Goal: Task Accomplishment & Management: Use online tool/utility

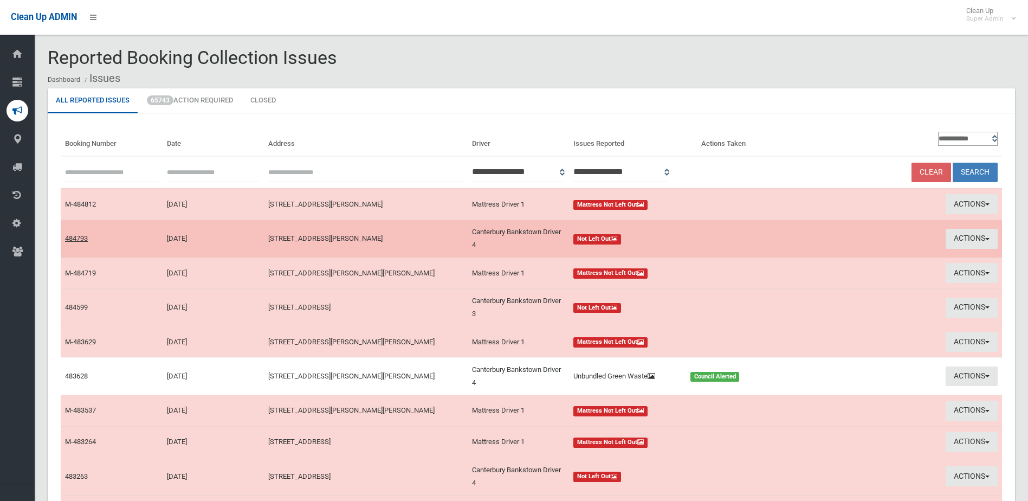
scroll to position [127, 0]
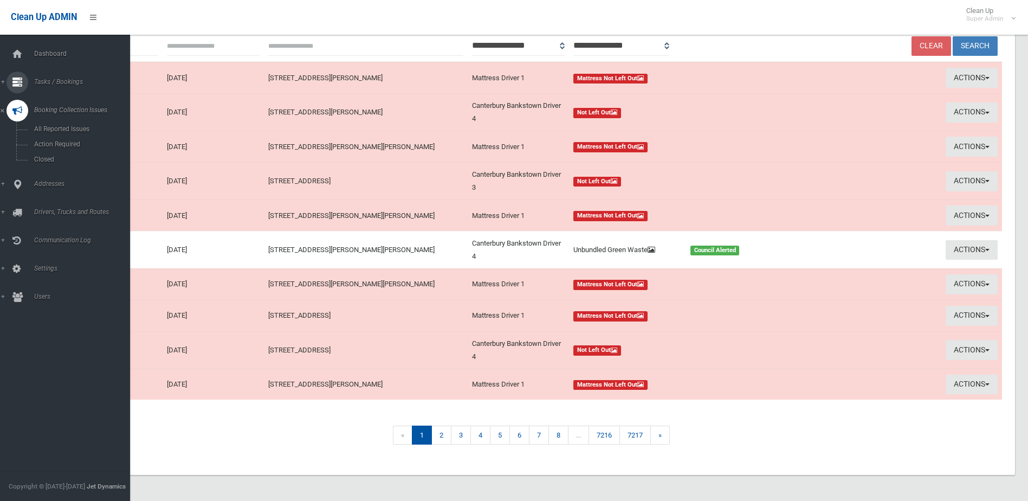
click at [54, 82] on span "Tasks / Bookings" at bounding box center [84, 82] width 107 height 8
click at [37, 163] on span "Search" at bounding box center [80, 162] width 98 height 8
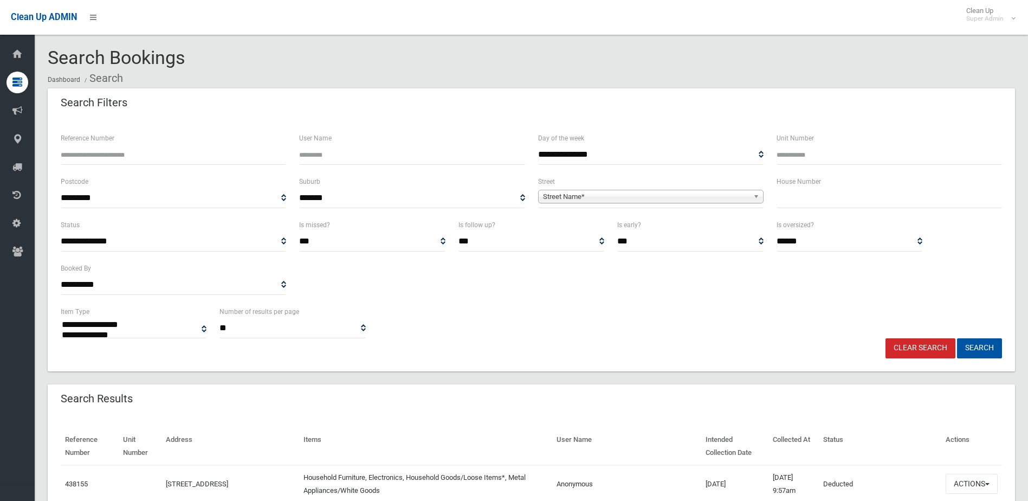
select select
click at [783, 196] on input "text" at bounding box center [890, 198] width 226 height 20
type input "***"
click at [585, 195] on span "Street Name*" at bounding box center [646, 196] width 206 height 13
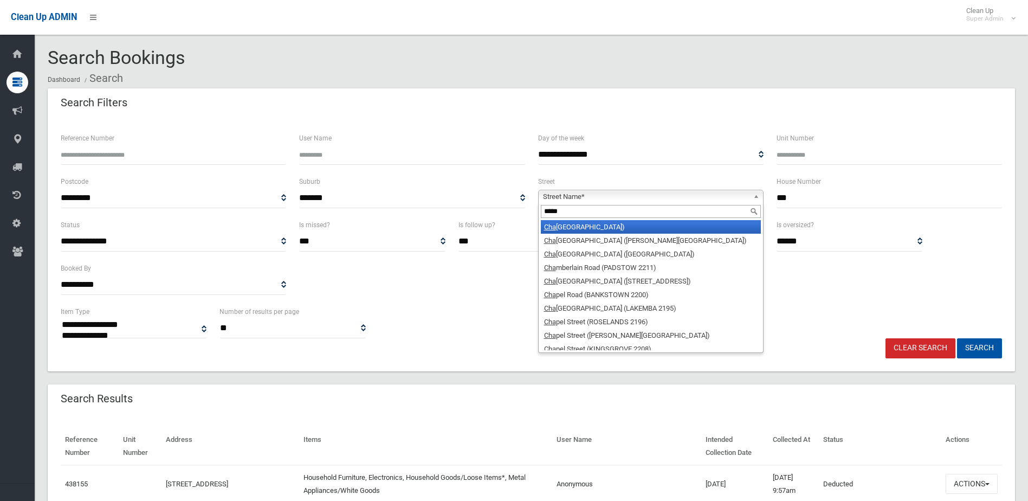
type input "******"
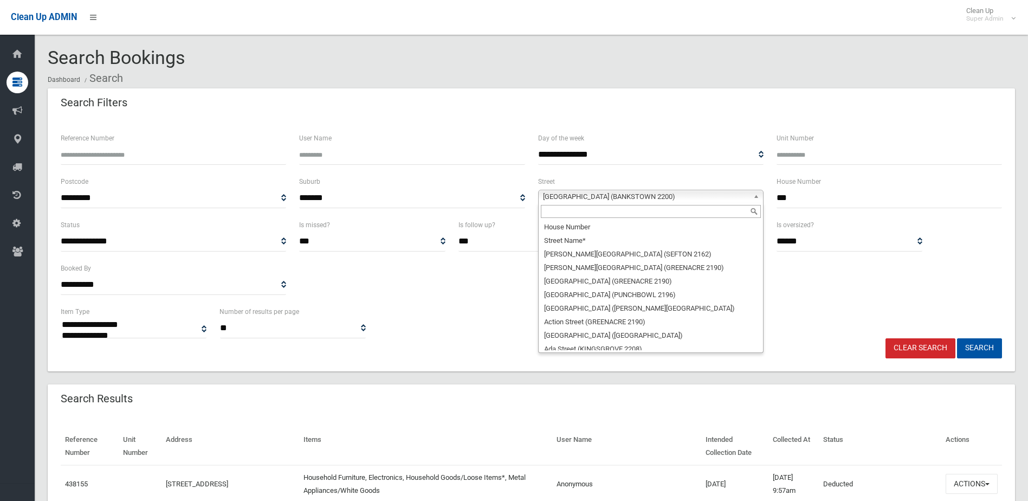
scroll to position [5888, 0]
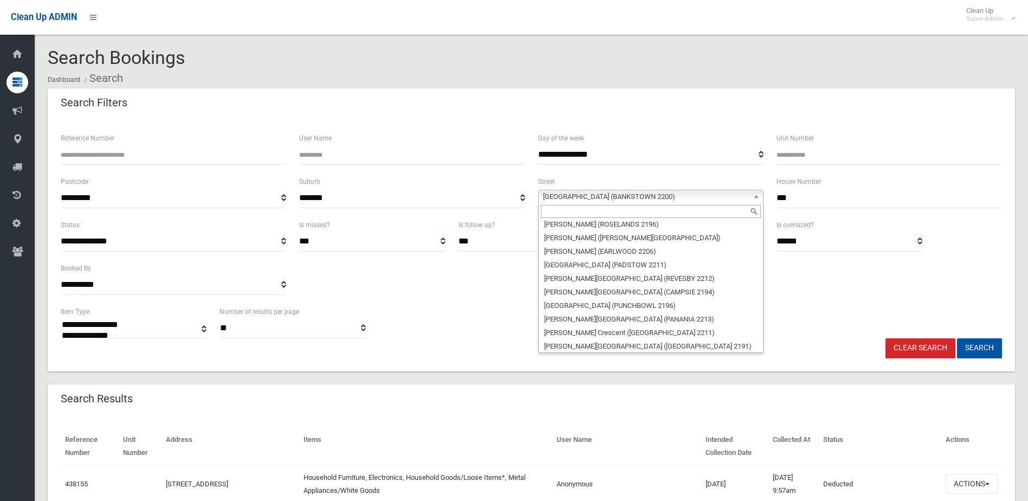
click at [585, 195] on span "Chapel Road (BANKSTOWN 2200)" at bounding box center [646, 196] width 206 height 13
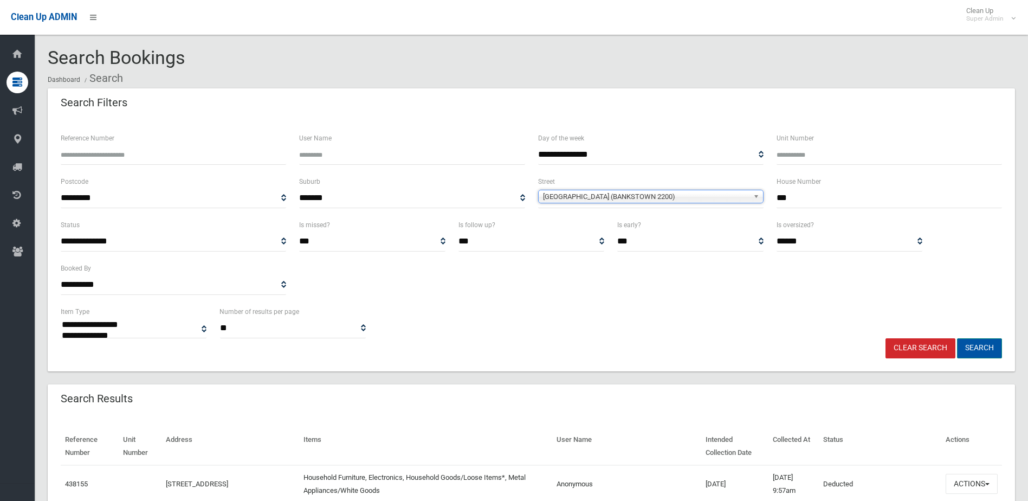
click at [991, 347] on button "Search" at bounding box center [979, 348] width 45 height 20
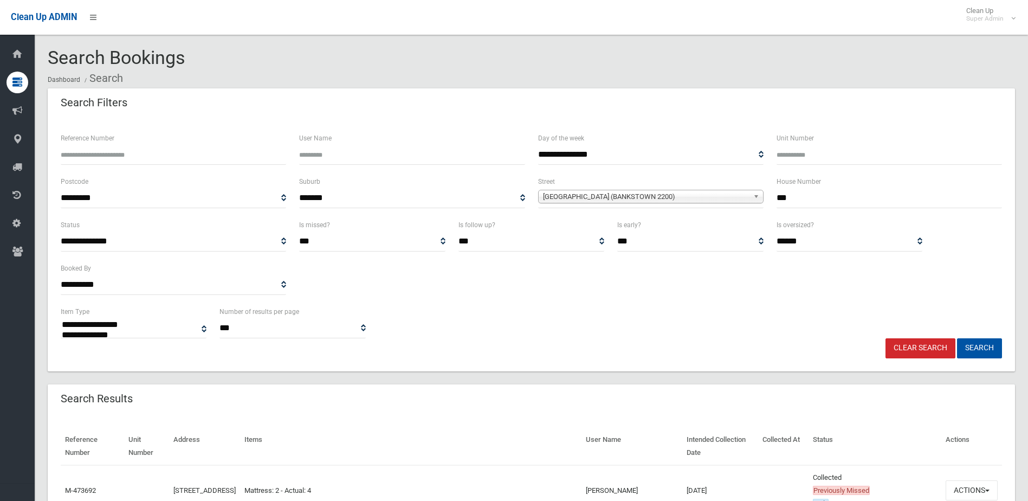
select select
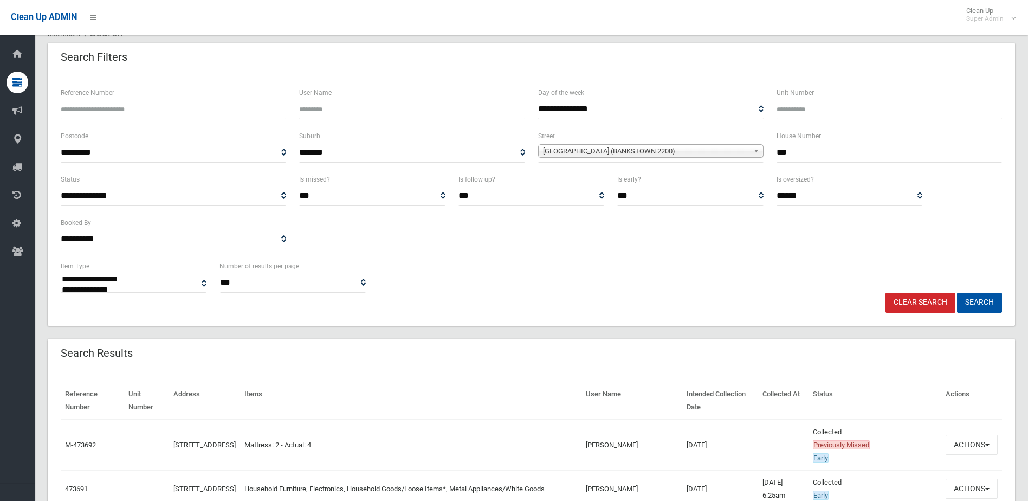
scroll to position [108, 0]
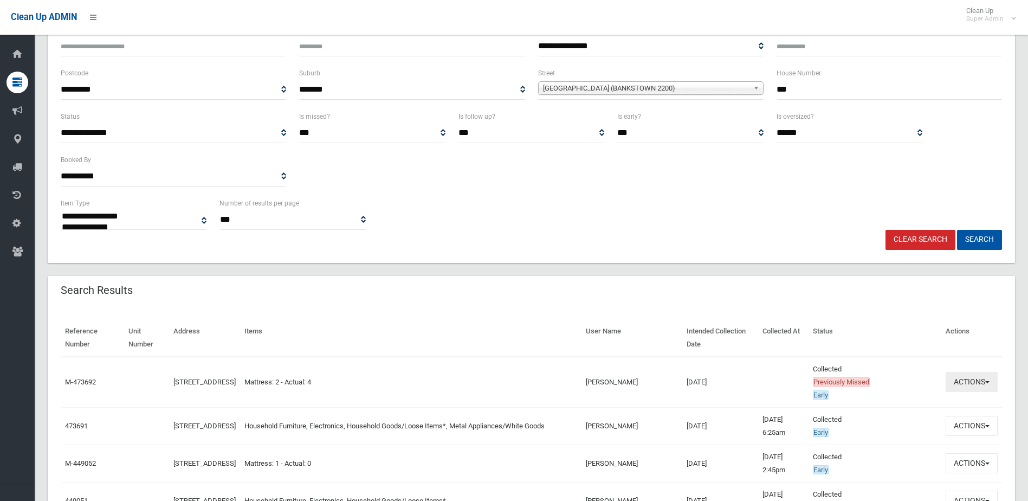
click at [965, 377] on button "Actions" at bounding box center [972, 382] width 52 height 20
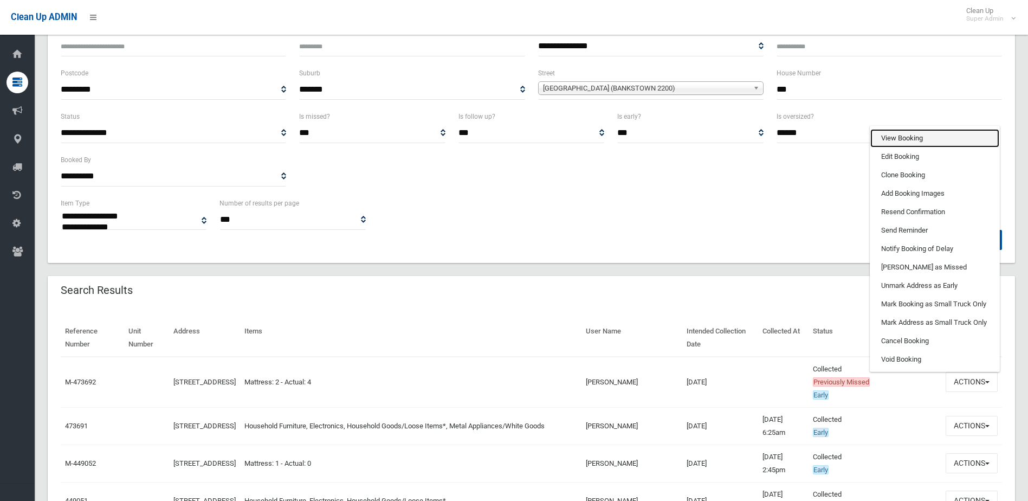
click at [896, 138] on link "View Booking" at bounding box center [935, 138] width 129 height 18
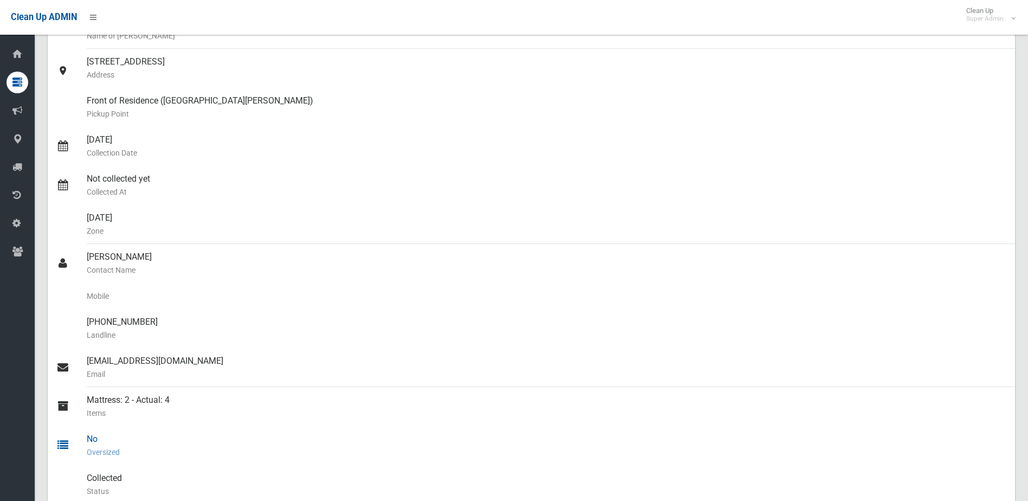
scroll to position [163, 0]
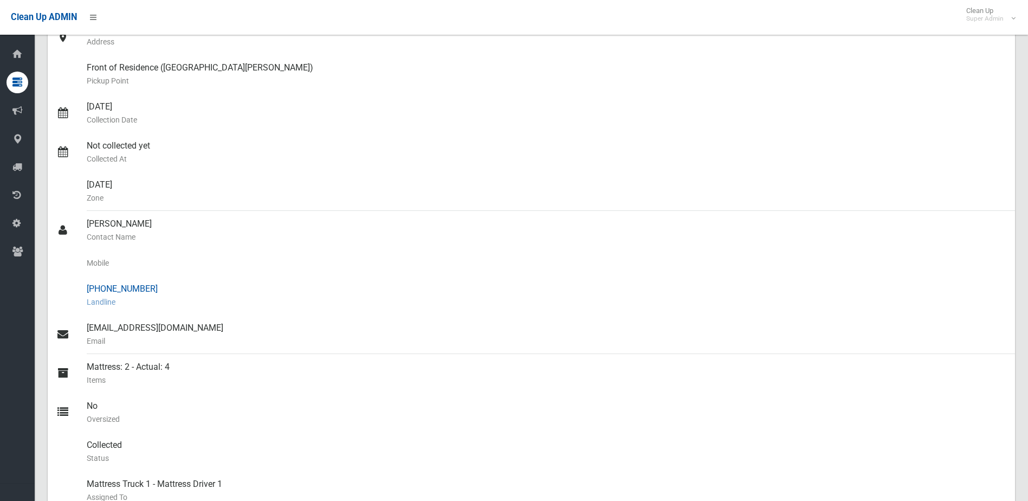
drag, startPoint x: 105, startPoint y: 286, endPoint x: 163, endPoint y: 285, distance: 57.5
click at [163, 285] on div "[PHONE_NUMBER] Landline" at bounding box center [547, 295] width 920 height 39
drag, startPoint x: 163, startPoint y: 285, endPoint x: 124, endPoint y: 285, distance: 38.5
copy div "9264 4820"
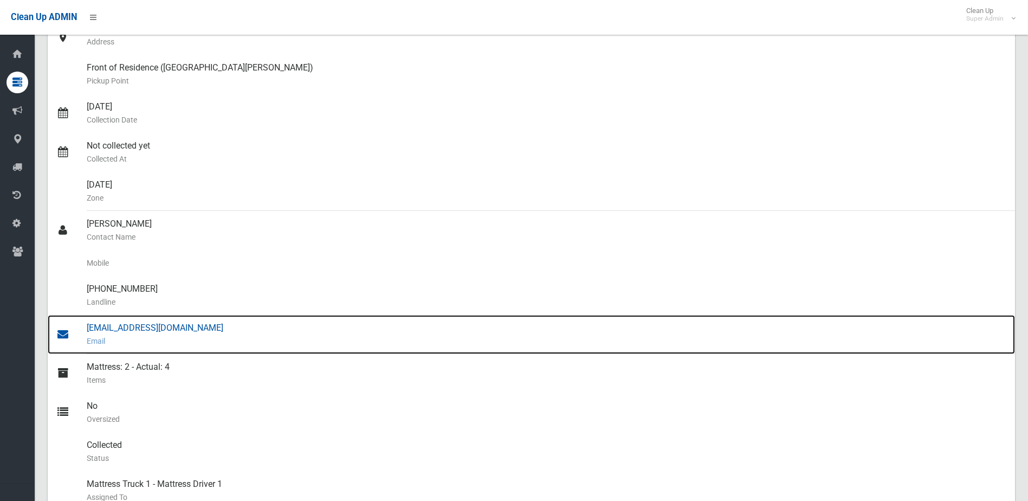
click at [137, 327] on div "[EMAIL_ADDRESS][DOMAIN_NAME] Email" at bounding box center [547, 334] width 920 height 39
